Goal: Transaction & Acquisition: Book appointment/travel/reservation

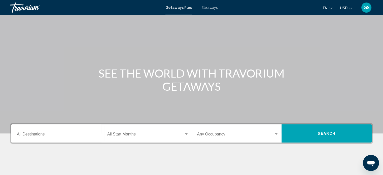
scroll to position [27, 0]
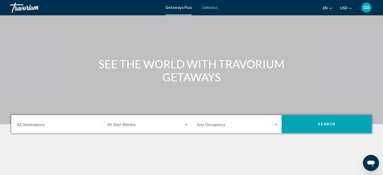
click at [211, 7] on span "Getaways" at bounding box center [210, 8] width 16 height 4
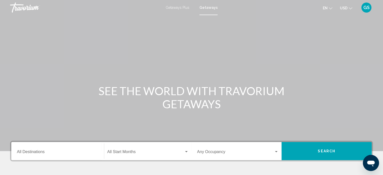
click at [59, 147] on div "Destination All Destinations" at bounding box center [58, 151] width 82 height 16
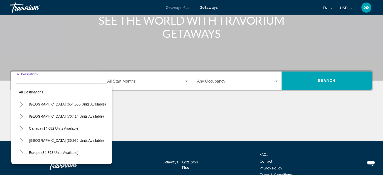
scroll to position [98, 0]
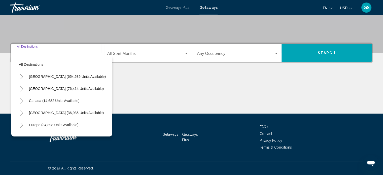
click at [21, 91] on button "Toggle Mexico (76,414 units available)" at bounding box center [21, 89] width 10 height 10
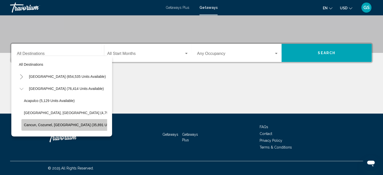
click at [46, 122] on button "Cancun, Cozumel, Riviera Maya (35,891 units available)" at bounding box center [76, 125] width 110 height 12
type input "**********"
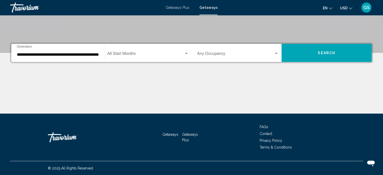
click at [159, 50] on div "Start Month All Start Months" at bounding box center [147, 53] width 81 height 16
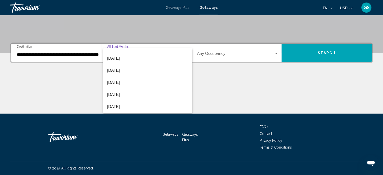
scroll to position [30, 0]
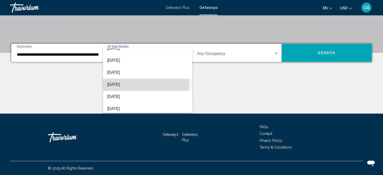
click at [127, 82] on span "December 2025" at bounding box center [147, 85] width 81 height 12
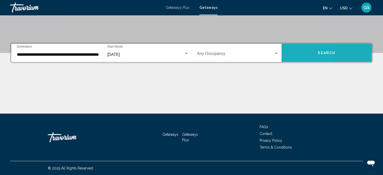
click at [289, 53] on button "Search" at bounding box center [326, 53] width 90 height 18
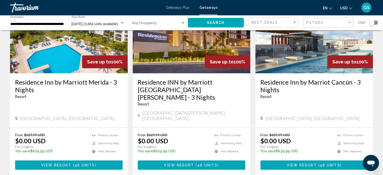
scroll to position [61, 0]
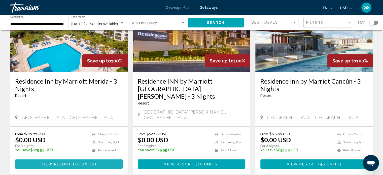
click at [53, 162] on span "View Resort" at bounding box center [56, 164] width 30 height 4
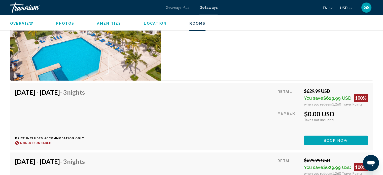
scroll to position [909, 0]
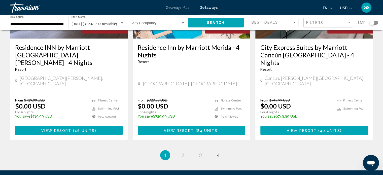
scroll to position [675, 0]
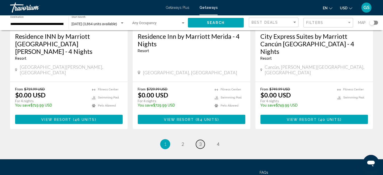
click at [198, 140] on link "page 3" at bounding box center [200, 144] width 9 height 9
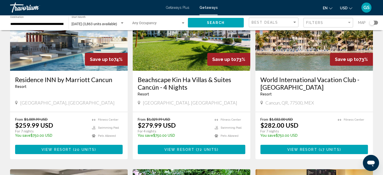
scroll to position [70, 0]
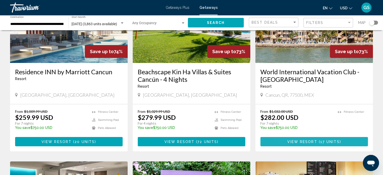
click at [291, 140] on span "View Resort" at bounding box center [302, 142] width 30 height 4
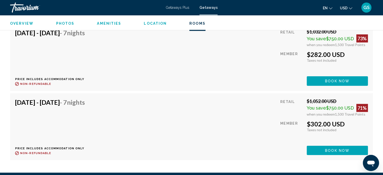
scroll to position [1158, 0]
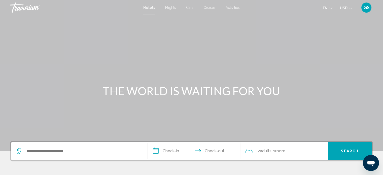
click at [67, 142] on div "Search widget" at bounding box center [79, 151] width 126 height 18
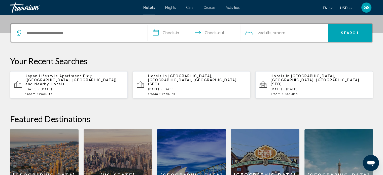
scroll to position [124, 0]
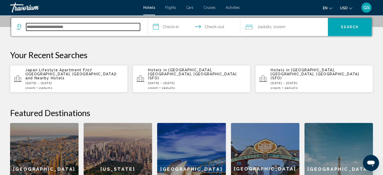
click at [53, 28] on input "Search widget" at bounding box center [83, 27] width 114 height 8
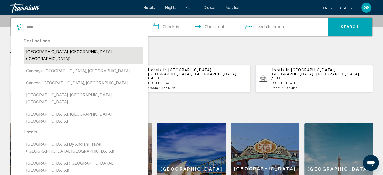
click at [56, 51] on button "[GEOGRAPHIC_DATA], [GEOGRAPHIC_DATA] ([GEOGRAPHIC_DATA])" at bounding box center [83, 55] width 119 height 17
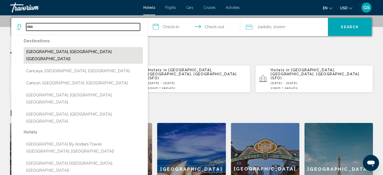
type input "**********"
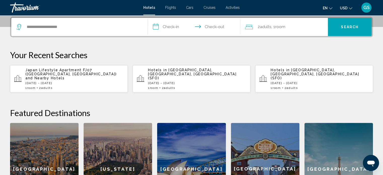
click at [166, 26] on input "**********" at bounding box center [195, 28] width 95 height 20
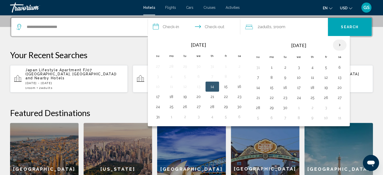
click at [338, 46] on th "Next month" at bounding box center [340, 45] width 14 height 11
click at [270, 79] on button "8" at bounding box center [272, 77] width 8 height 7
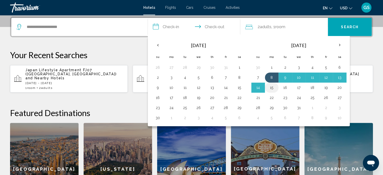
click at [271, 87] on button "15" at bounding box center [272, 87] width 8 height 7
type input "**********"
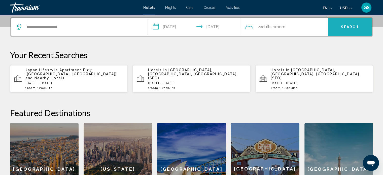
click at [351, 30] on button "Search" at bounding box center [350, 27] width 44 height 18
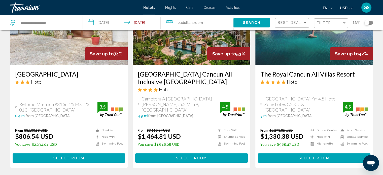
scroll to position [65, 0]
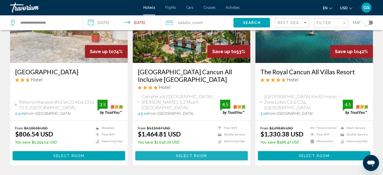
click at [202, 154] on span "Select Room" at bounding box center [191, 156] width 31 height 4
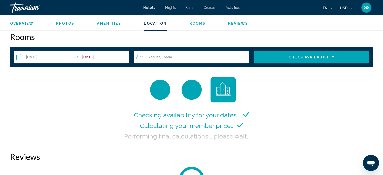
scroll to position [652, 0]
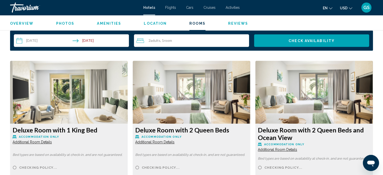
click at [173, 39] on div "2 Adult Adults , 1 Room rooms" at bounding box center [192, 41] width 113 height 6
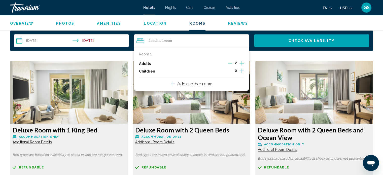
click at [242, 70] on icon "Increment children" at bounding box center [241, 70] width 5 height 5
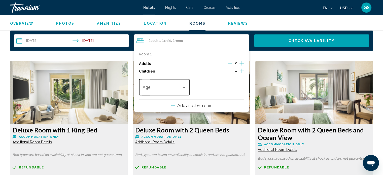
click at [177, 81] on div "Age" at bounding box center [164, 87] width 44 height 18
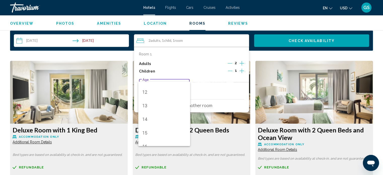
scroll to position [164, 0]
click at [163, 137] on span "16" at bounding box center [164, 142] width 44 height 14
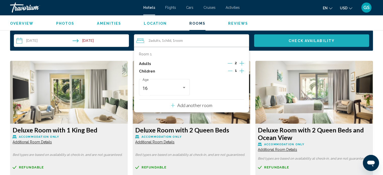
click at [310, 40] on span "Check Availability" at bounding box center [311, 41] width 46 height 4
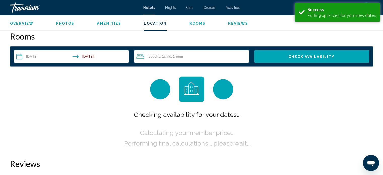
scroll to position [637, 0]
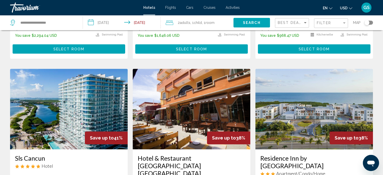
scroll to position [173, 0]
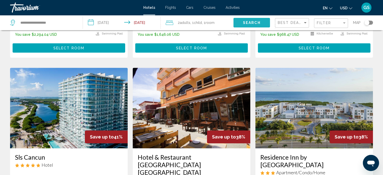
click at [264, 22] on button "Search" at bounding box center [251, 22] width 36 height 9
click at [258, 22] on span "Search" at bounding box center [252, 23] width 18 height 4
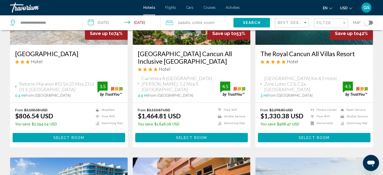
scroll to position [79, 0]
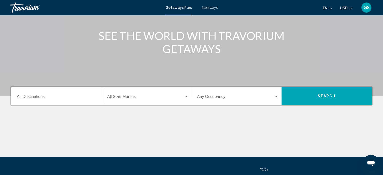
scroll to position [56, 0]
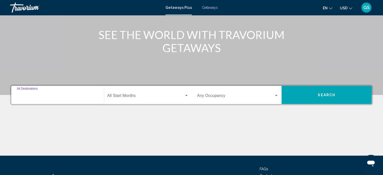
click at [23, 96] on input "Destination All Destinations" at bounding box center [58, 96] width 82 height 5
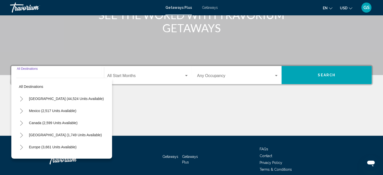
scroll to position [98, 0]
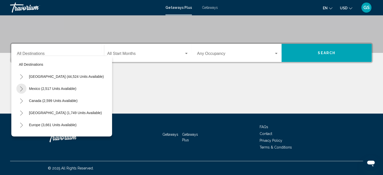
click at [23, 90] on icon "Toggle Mexico (2,517 units available)" at bounding box center [22, 88] width 4 height 5
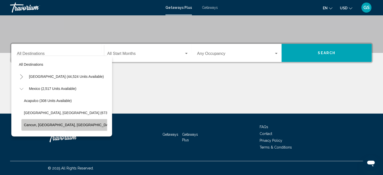
click at [24, 128] on button "Cancun, Cozumel, Riviera Maya (359 units available)" at bounding box center [85, 125] width 128 height 12
type input "**********"
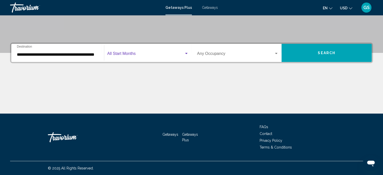
click at [164, 56] on span "Search widget" at bounding box center [145, 54] width 77 height 5
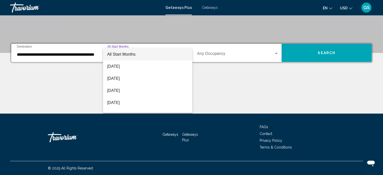
click at [210, 10] on div at bounding box center [191, 87] width 383 height 175
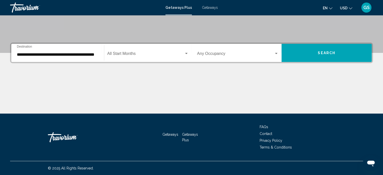
click at [210, 7] on span "Getaways" at bounding box center [210, 8] width 16 height 4
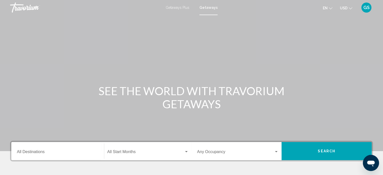
click at [41, 149] on div "Destination All Destinations" at bounding box center [58, 151] width 82 height 16
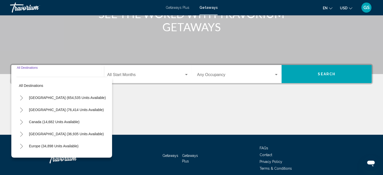
scroll to position [98, 0]
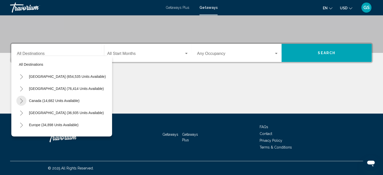
click at [21, 101] on icon "Toggle Canada (14,682 units available)" at bounding box center [22, 100] width 4 height 5
click at [22, 90] on icon "Toggle Mexico (76,414 units available)" at bounding box center [22, 88] width 4 height 5
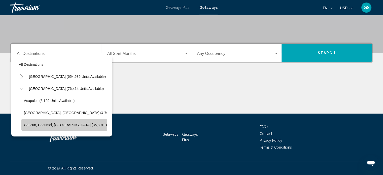
click at [30, 119] on button "Cancun, Cozumel, Riviera Maya (35,891 units available)" at bounding box center [76, 125] width 110 height 12
type input "**********"
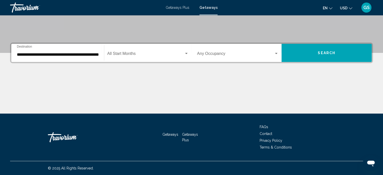
click at [169, 50] on div "Start Month All Start Months" at bounding box center [147, 53] width 81 height 16
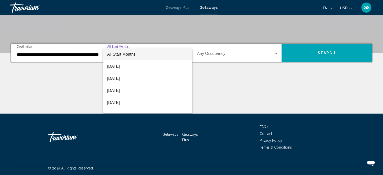
scroll to position [10, 0]
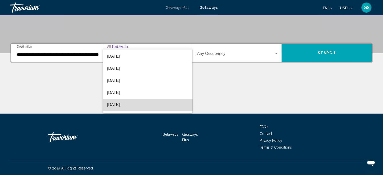
click at [157, 102] on span "December 2025" at bounding box center [147, 105] width 81 height 12
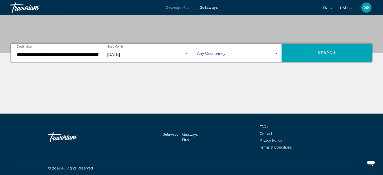
click at [248, 56] on span "Search widget" at bounding box center [235, 54] width 77 height 5
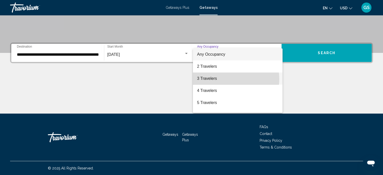
click at [229, 79] on span "3 Travelers" at bounding box center [238, 78] width 82 height 12
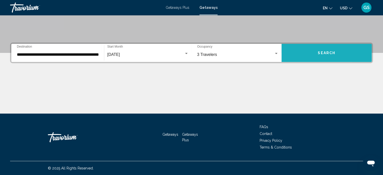
click at [298, 56] on button "Search" at bounding box center [326, 53] width 90 height 18
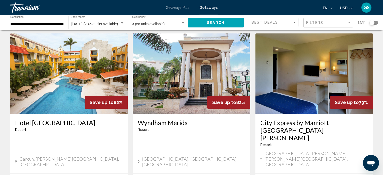
scroll to position [590, 0]
